Goal: Task Accomplishment & Management: Complete application form

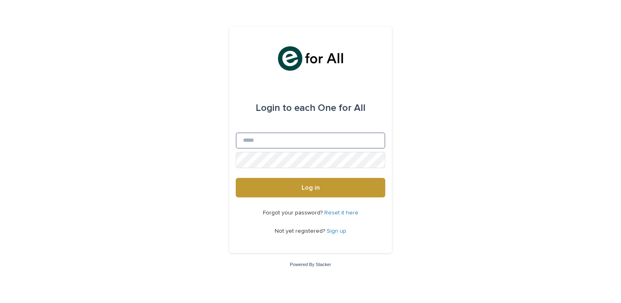
click at [352, 140] on input "Email" at bounding box center [311, 141] width 150 height 16
type input "**********"
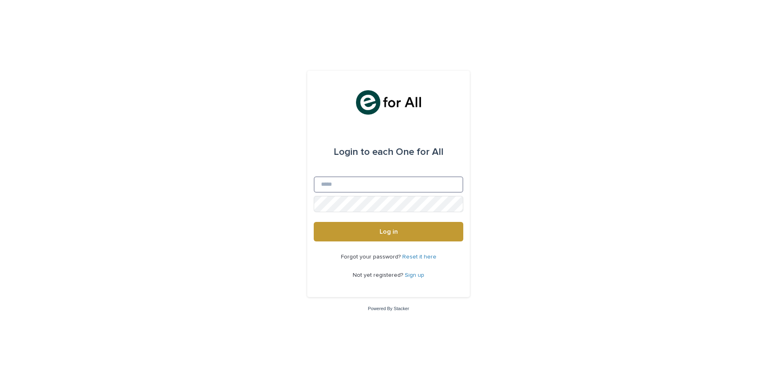
click at [358, 188] on input "Email" at bounding box center [389, 184] width 150 height 16
click at [526, 172] on div "Login to each One for All Email Password Log in Forgot your password? Reset it …" at bounding box center [388, 195] width 777 height 391
click at [413, 276] on link "Sign up" at bounding box center [415, 275] width 20 height 6
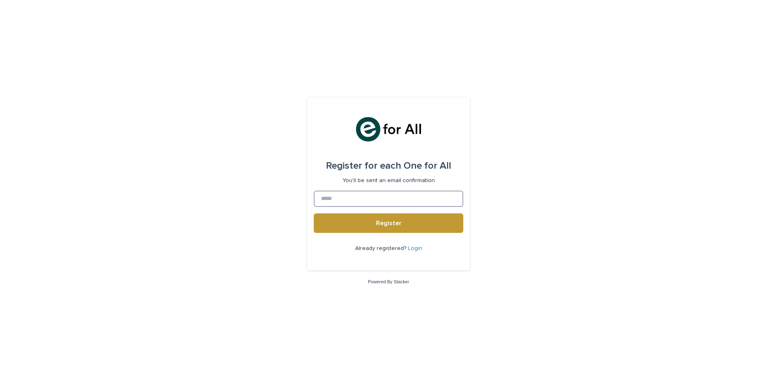
click at [394, 196] on input at bounding box center [389, 199] width 150 height 16
click at [388, 223] on span "Register" at bounding box center [389, 223] width 26 height 7
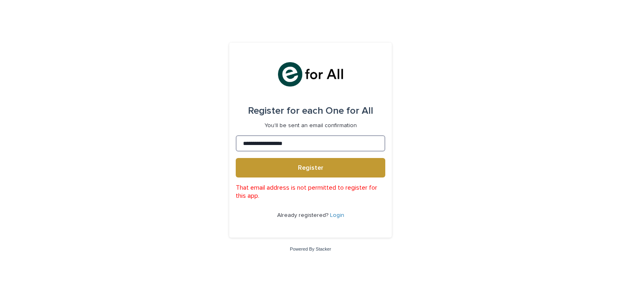
drag, startPoint x: 322, startPoint y: 146, endPoint x: 27, endPoint y: 147, distance: 294.8
click at [27, 147] on div "**********" at bounding box center [310, 151] width 621 height 303
type input "*"
type input "**********"
click at [446, 148] on div "**********" at bounding box center [310, 151] width 621 height 303
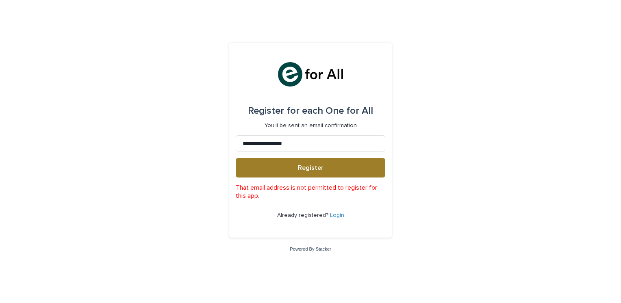
click at [309, 173] on button "Register" at bounding box center [311, 168] width 150 height 20
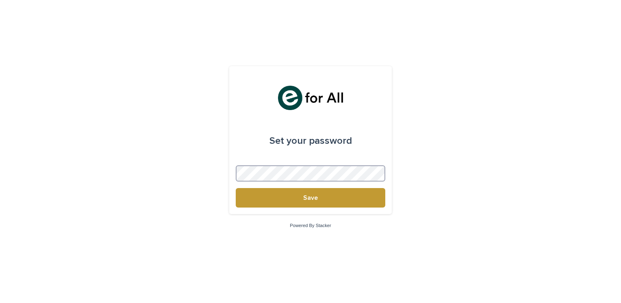
click at [236, 188] on button "Save" at bounding box center [311, 198] width 150 height 20
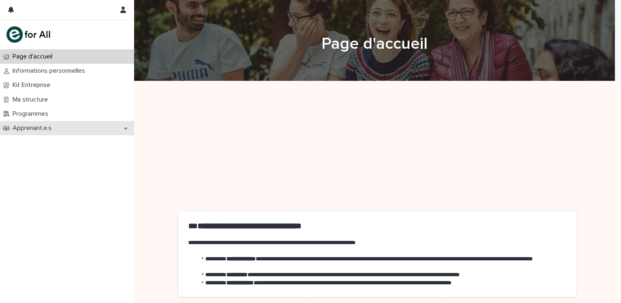
click at [52, 123] on div "Apprenant.e.s" at bounding box center [67, 128] width 134 height 14
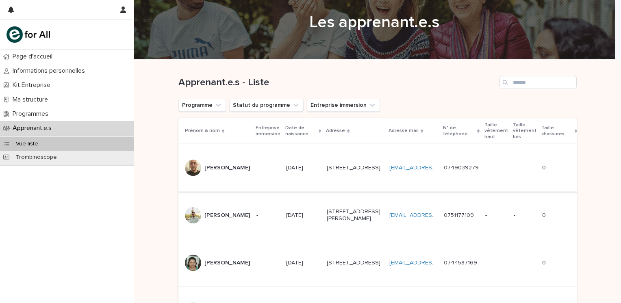
scroll to position [41, 0]
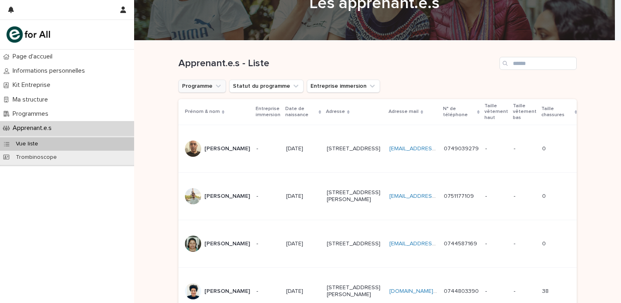
click at [200, 88] on button "Programme" at bounding box center [202, 86] width 48 height 13
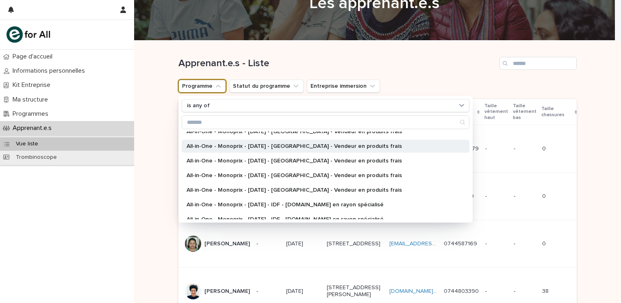
scroll to position [112, 0]
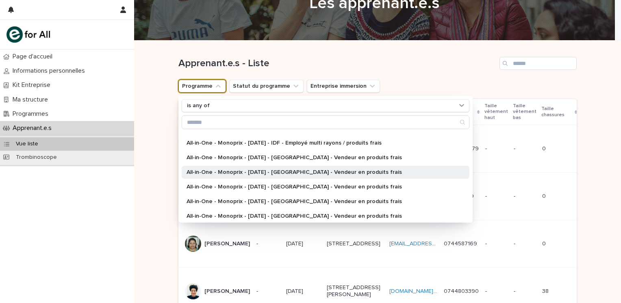
click at [323, 173] on p "All-in-One - Monoprix - [DATE] - [GEOGRAPHIC_DATA] - Vendeur en produits frais" at bounding box center [322, 173] width 270 height 6
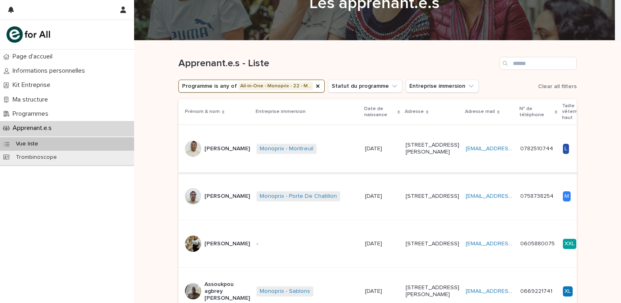
scroll to position [81, 0]
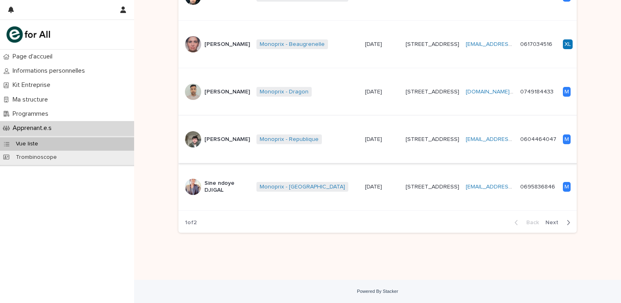
scroll to position [845, 0]
click at [565, 232] on div "Back Next" at bounding box center [542, 223] width 69 height 20
click at [558, 222] on span "Next" at bounding box center [555, 223] width 18 height 6
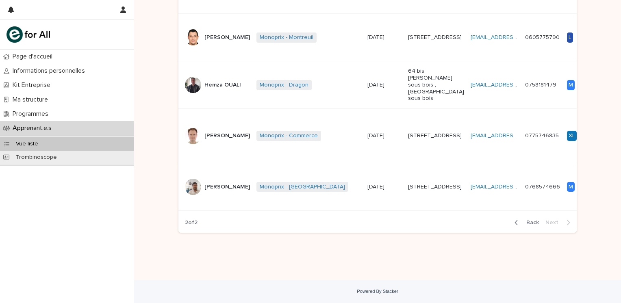
scroll to position [668, 0]
click at [524, 220] on span "Back" at bounding box center [530, 223] width 17 height 6
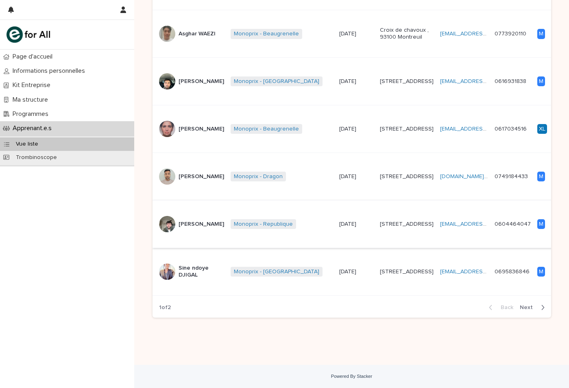
scroll to position [762, 0]
click at [525, 303] on button "Next" at bounding box center [533, 307] width 35 height 7
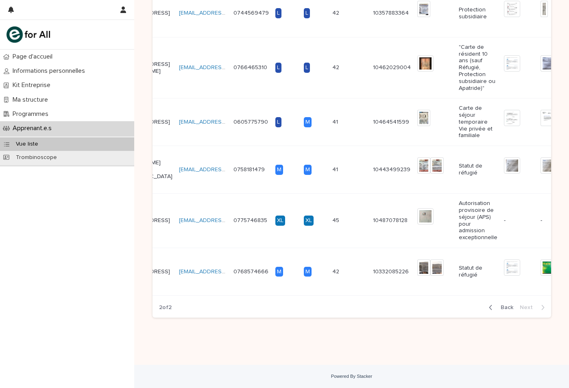
scroll to position [0, 336]
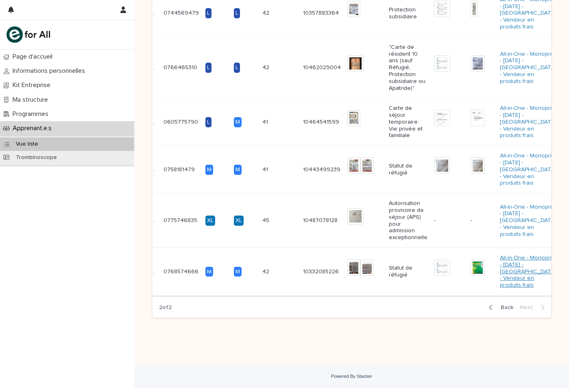
click at [500, 255] on link "All-in-One - Monoprix - [DATE] - [GEOGRAPHIC_DATA] - Vendeur en produits frais" at bounding box center [528, 272] width 56 height 34
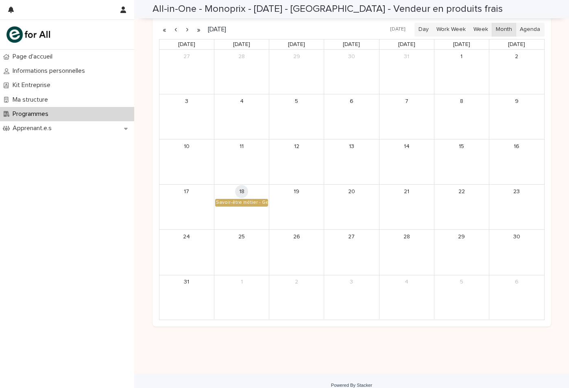
scroll to position [572, 0]
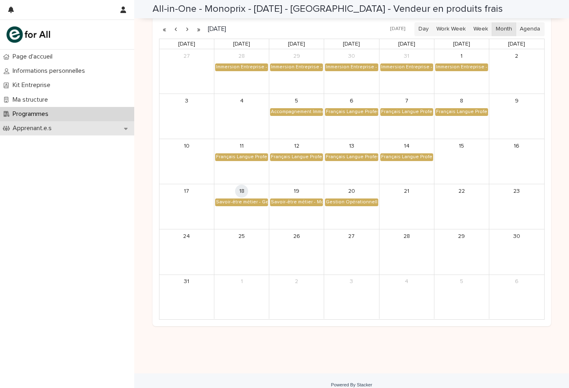
click at [41, 127] on p "Apprenant.e.s" at bounding box center [33, 128] width 49 height 8
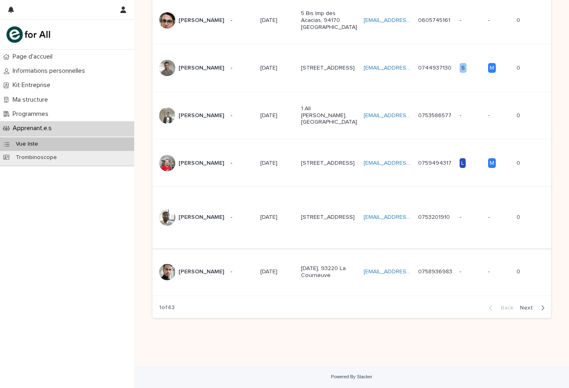
scroll to position [830, 0]
click at [520, 303] on span "Next" at bounding box center [529, 308] width 18 height 6
click at [524, 303] on span "Next" at bounding box center [529, 308] width 18 height 6
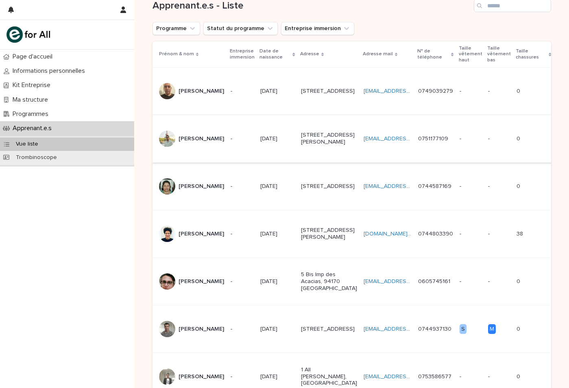
scroll to position [52, 0]
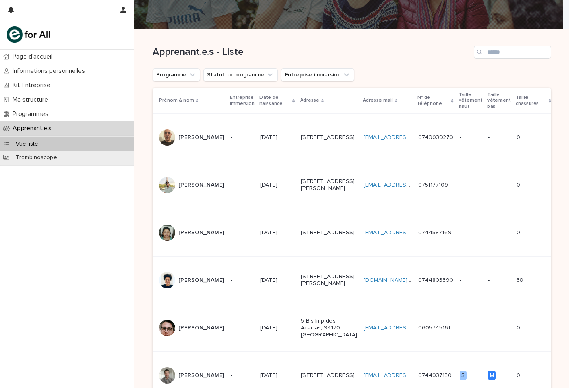
click at [180, 68] on div "Apprenant.e.s - Liste" at bounding box center [351, 48] width 398 height 39
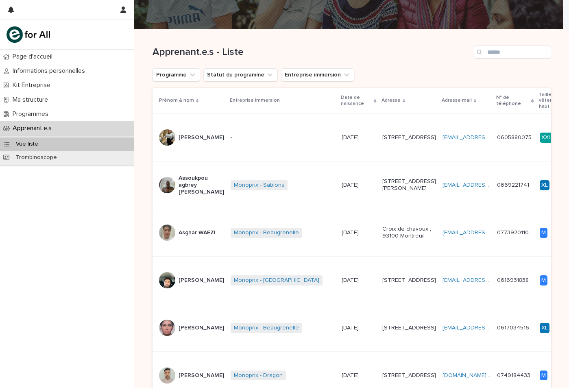
scroll to position [0, 0]
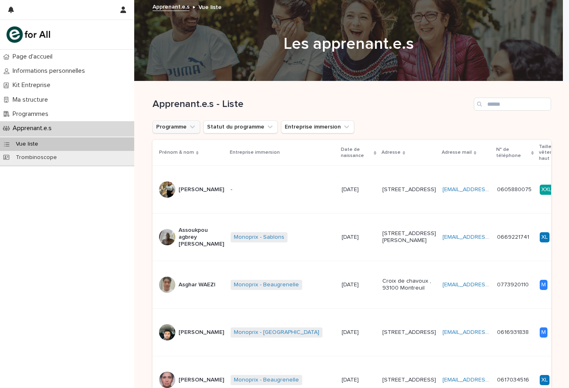
drag, startPoint x: 179, startPoint y: 125, endPoint x: 184, endPoint y: 128, distance: 6.0
click at [178, 125] on button "Programme" at bounding box center [176, 126] width 48 height 13
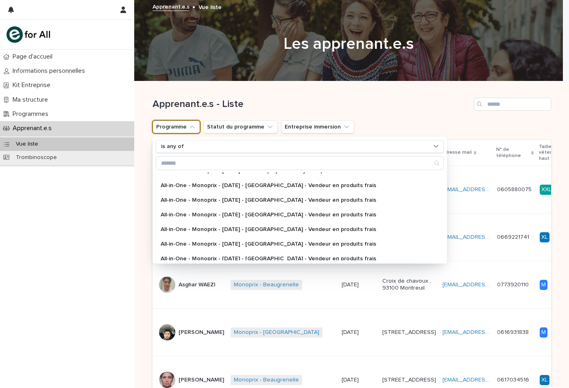
scroll to position [122, 0]
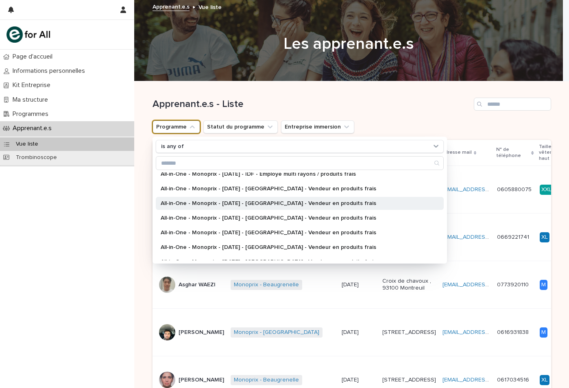
click at [244, 204] on p "All-in-One - Monoprix - [DATE] - [GEOGRAPHIC_DATA] - Vendeur en produits frais" at bounding box center [296, 203] width 270 height 6
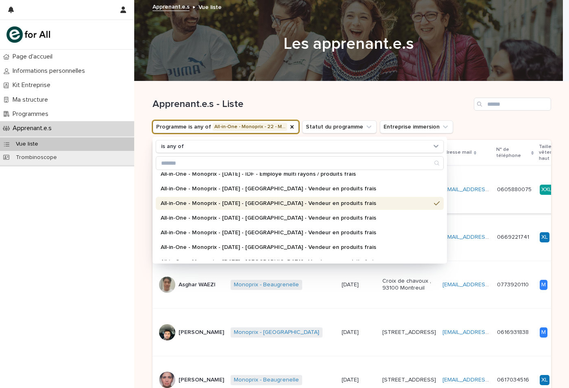
click at [433, 102] on h1 "Apprenant.e.s - Liste" at bounding box center [311, 104] width 318 height 12
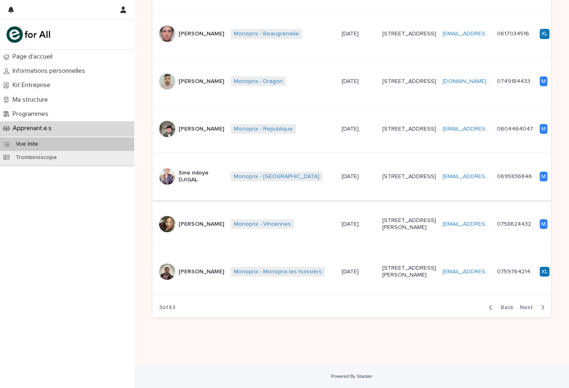
scroll to position [651, 0]
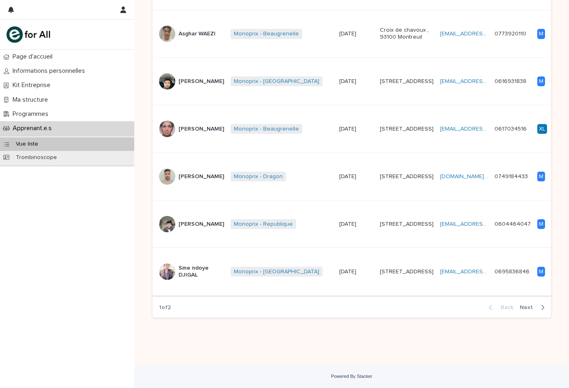
scroll to position [762, 0]
click at [526, 303] on span "Next" at bounding box center [529, 308] width 18 height 6
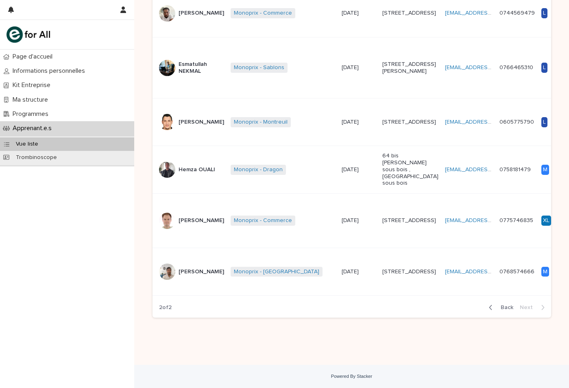
click at [193, 260] on td "[PERSON_NAME]" at bounding box center [189, 272] width 75 height 48
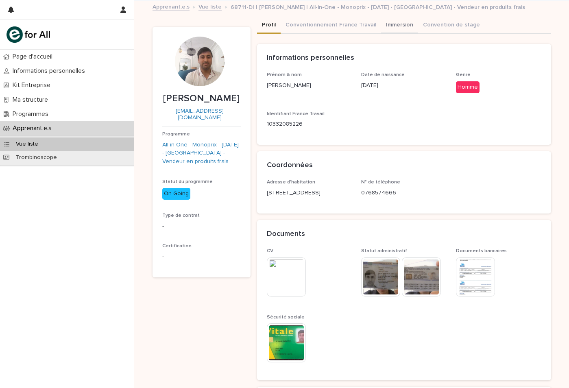
click at [407, 21] on button "Immersion" at bounding box center [399, 25] width 37 height 17
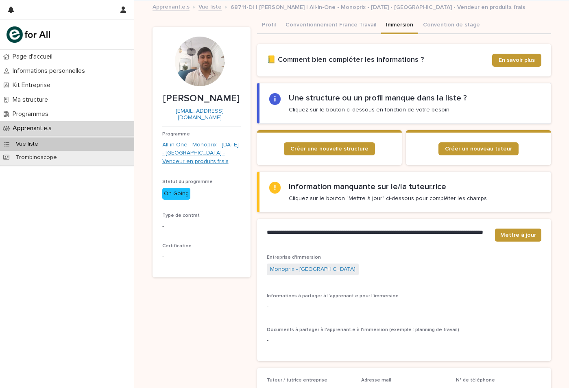
click at [198, 144] on link "All-in-One - Monoprix - [DATE] - [GEOGRAPHIC_DATA] - Vendeur en produits frais" at bounding box center [201, 153] width 78 height 25
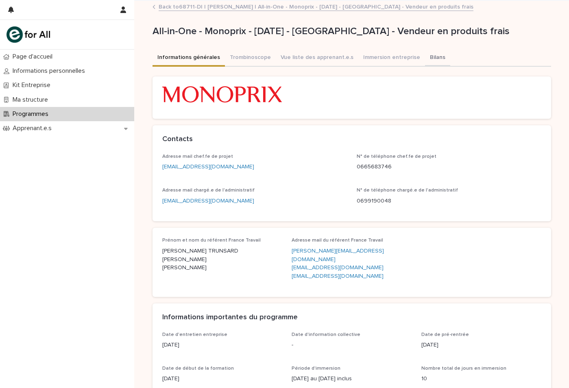
click at [425, 52] on button "Bilans" at bounding box center [437, 58] width 25 height 17
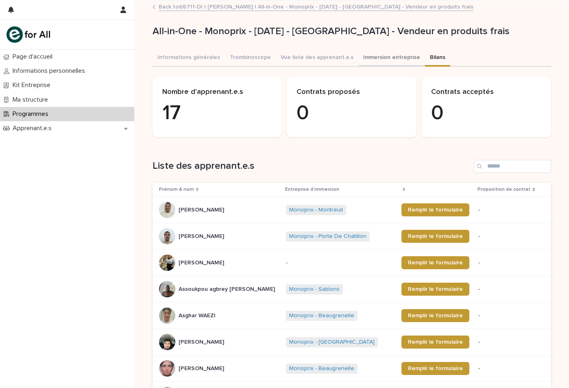
click at [380, 61] on button "Immersion entreprise" at bounding box center [391, 58] width 67 height 17
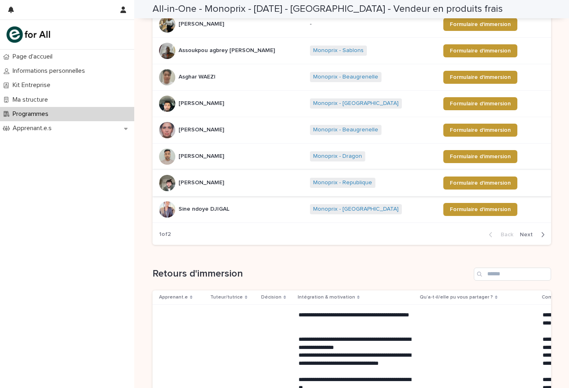
scroll to position [244, 0]
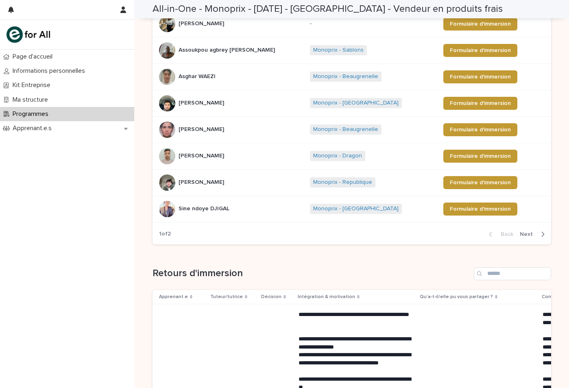
click at [526, 235] on span "Next" at bounding box center [529, 234] width 18 height 6
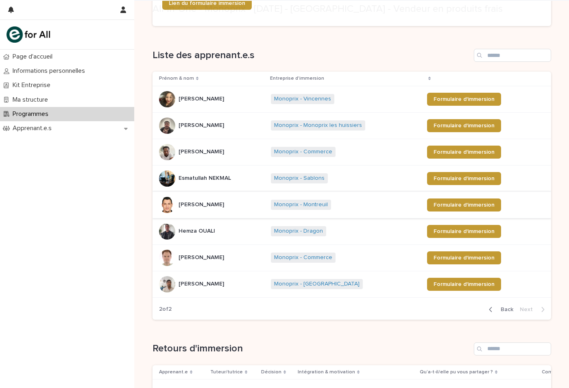
scroll to position [122, 0]
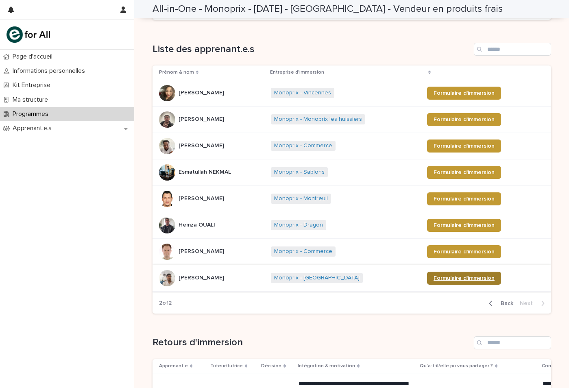
click at [458, 278] on span "Formulaire d'immersion" at bounding box center [463, 278] width 61 height 6
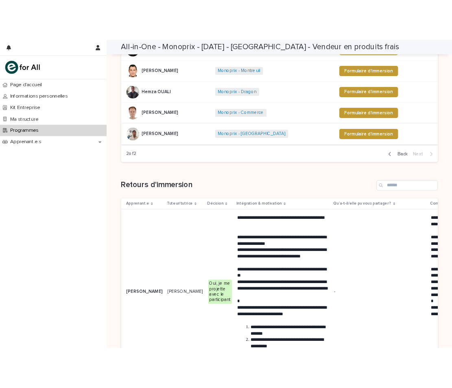
scroll to position [150, 0]
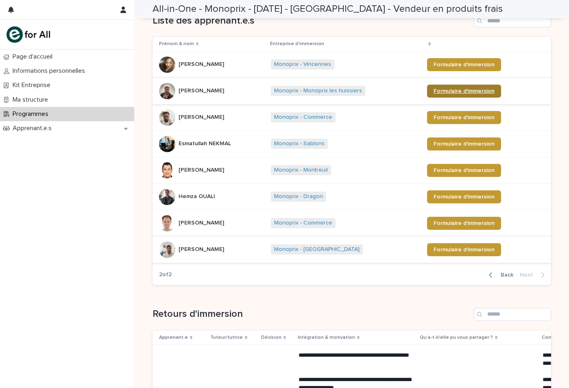
click at [445, 87] on link "Formulaire d'immersion" at bounding box center [464, 91] width 74 height 13
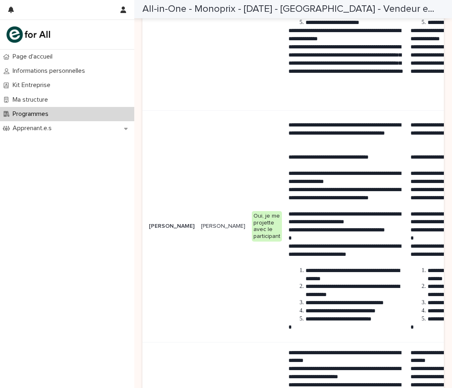
scroll to position [1179, 0]
